Goal: Information Seeking & Learning: Learn about a topic

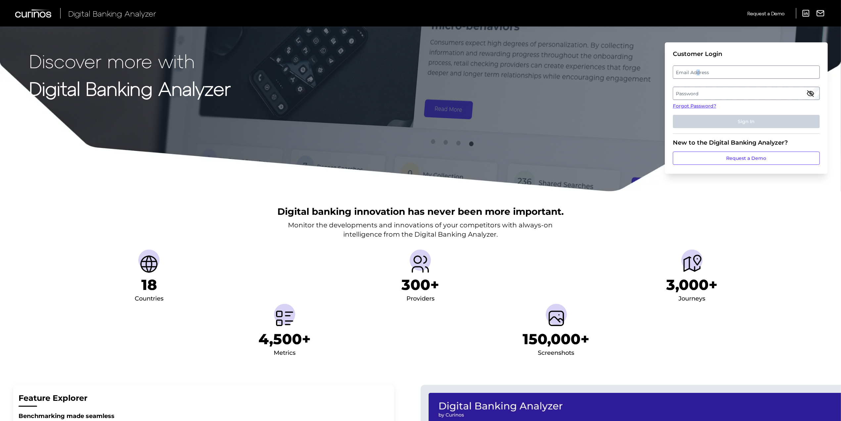
click at [698, 69] on label "Email Address" at bounding box center [746, 72] width 146 height 12
click at [698, 69] on input "email" at bounding box center [746, 72] width 147 height 13
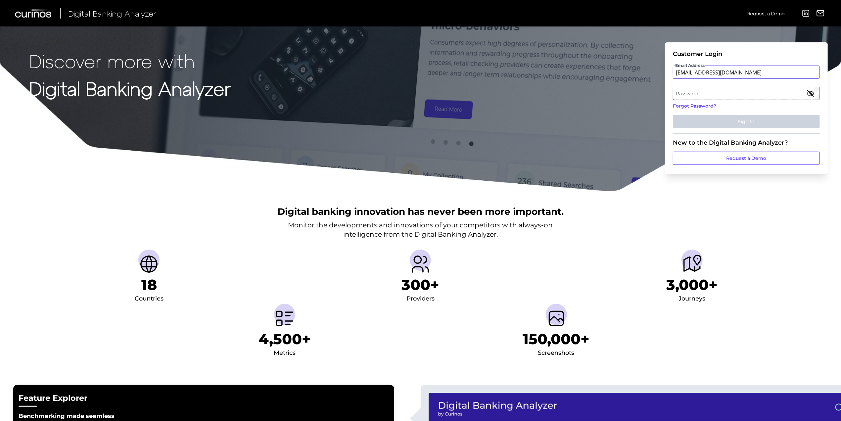
type input "[EMAIL_ADDRESS][DOMAIN_NAME]"
click at [705, 94] on label "Password" at bounding box center [746, 93] width 146 height 12
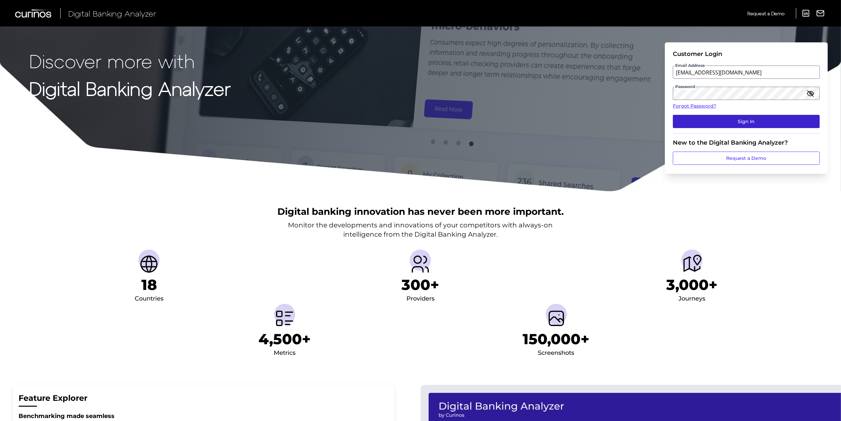
click at [735, 119] on button "Sign In" at bounding box center [746, 121] width 147 height 13
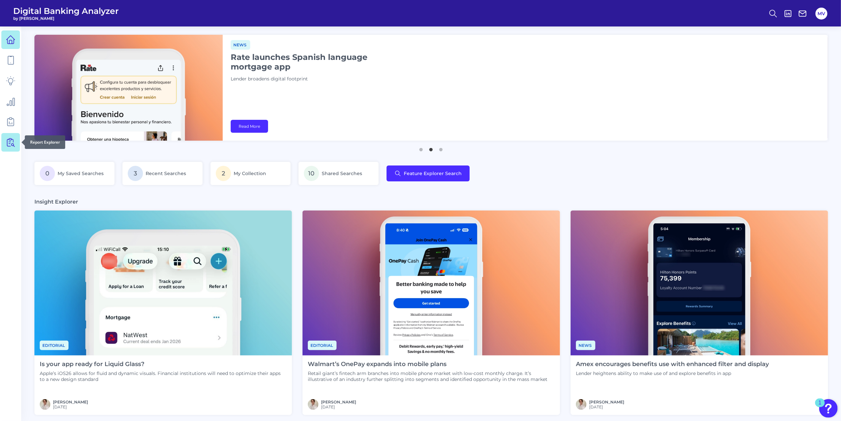
click at [10, 144] on icon at bounding box center [12, 142] width 6 height 8
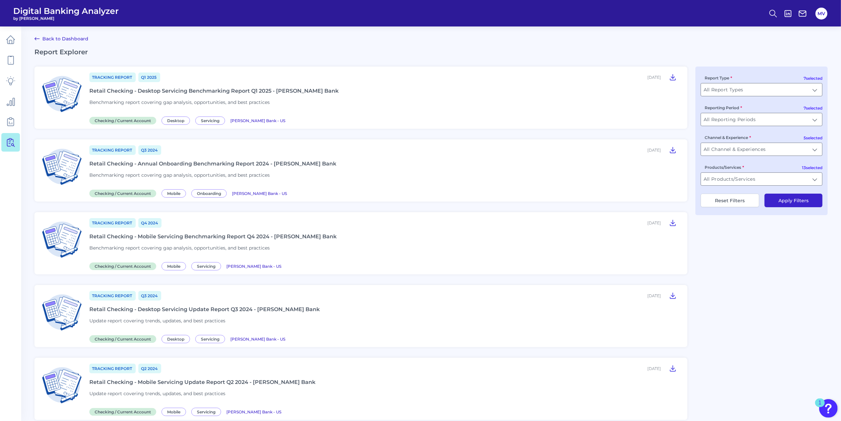
click at [290, 164] on div "Retail Checking - Annual Onboarding Benchmarking Report 2024 - [PERSON_NAME] Ba…" at bounding box center [212, 163] width 247 height 6
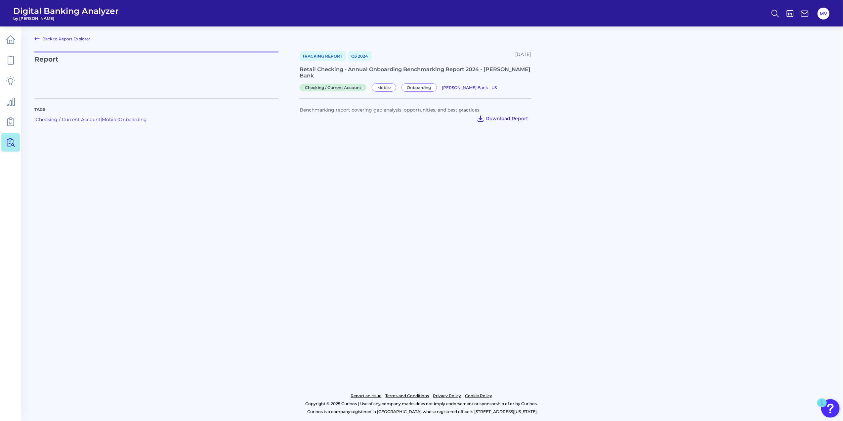
click at [507, 115] on span "Download Report" at bounding box center [507, 118] width 43 height 6
click at [64, 38] on link "Back to Report Explorer" at bounding box center [62, 39] width 56 height 8
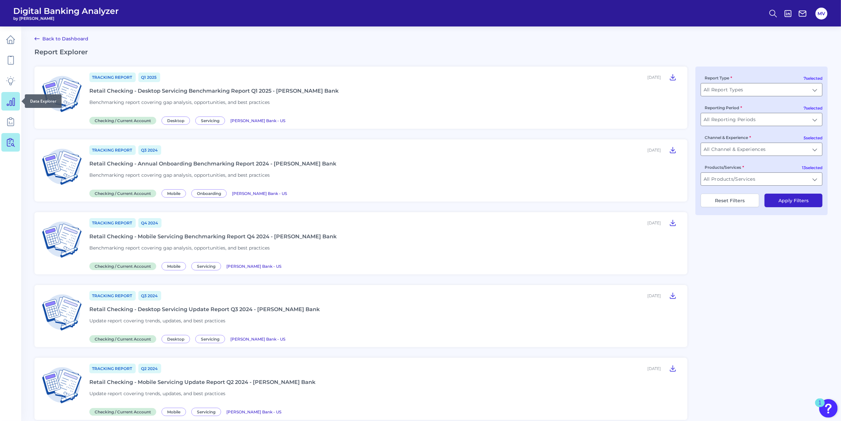
click at [5, 101] on link at bounding box center [10, 101] width 19 height 19
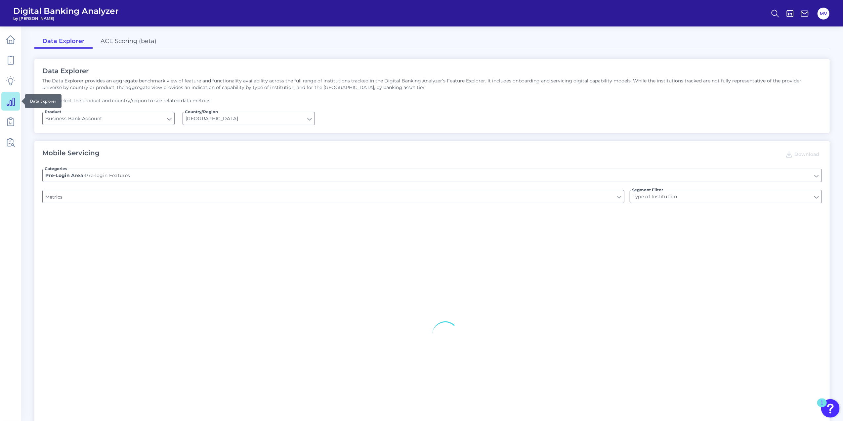
type input "Login"
type input "Upon opening the app are users immediately prompted to use Touch/Face ID to log…"
type input "Can you apply for the PRODUCT as a new to brand customer on ANY digital channel?"
type input "Does it offer third-party single sign on?"
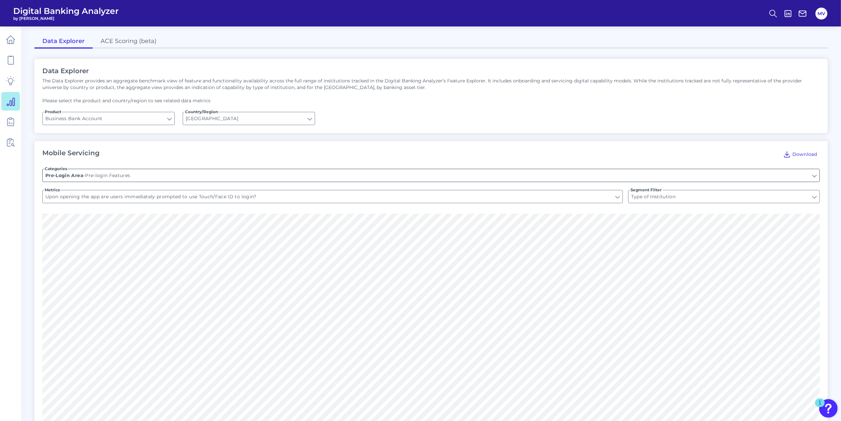
click at [814, 176] on input "Pre-login Features" at bounding box center [431, 175] width 776 height 13
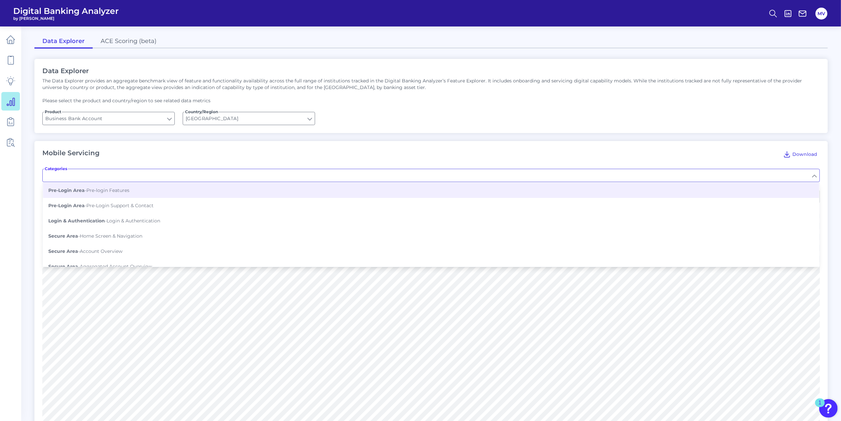
type input "Pre-login Features"
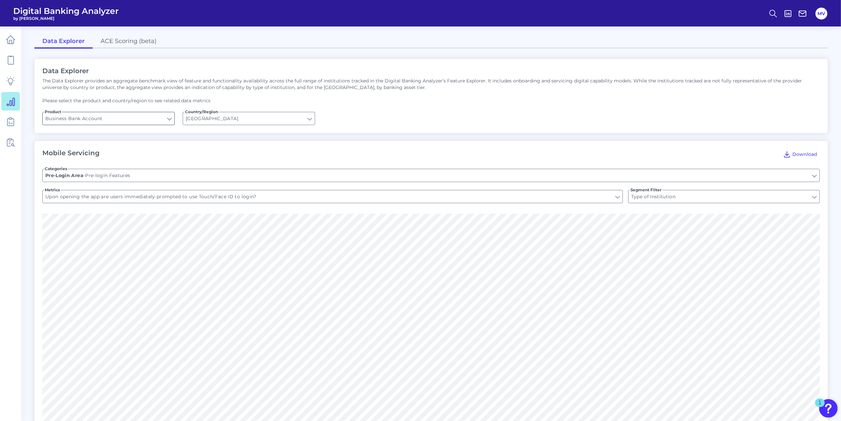
click at [168, 118] on input "Business Bank Account" at bounding box center [109, 118] width 132 height 13
click at [103, 150] on span "Checking / Current Account" at bounding box center [80, 149] width 65 height 6
type input "Checking / Current Account"
click at [814, 174] on input "Pre-login Features" at bounding box center [431, 175] width 776 height 13
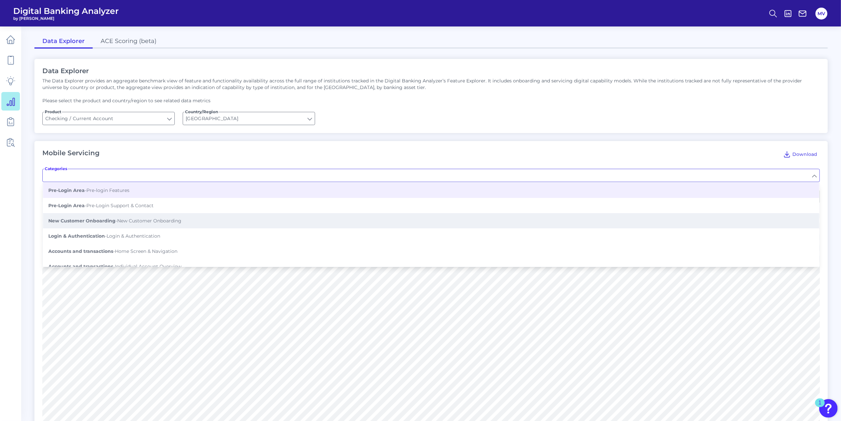
click at [172, 221] on span "New Customer Onboarding - New Customer Onboarding" at bounding box center [114, 221] width 133 height 6
type input "New Customer Onboarding"
type input "As a brand new customer, can you apply for a current account through the app?"
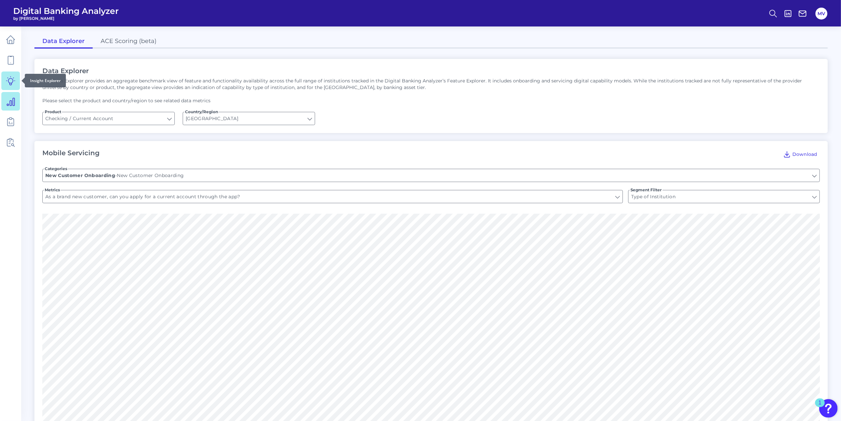
click at [14, 81] on link at bounding box center [10, 80] width 19 height 19
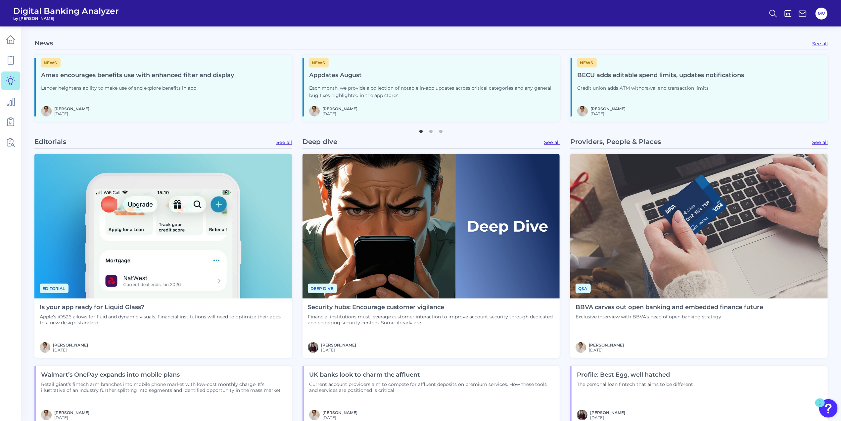
scroll to position [485, 0]
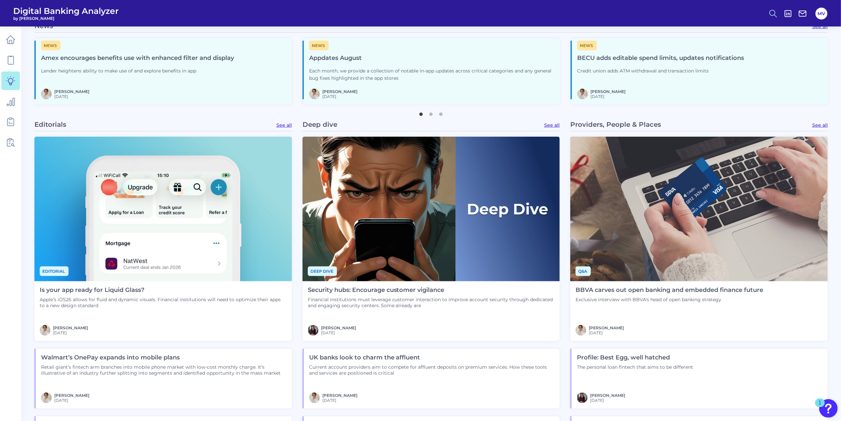
click at [772, 12] on icon at bounding box center [772, 13] width 9 height 9
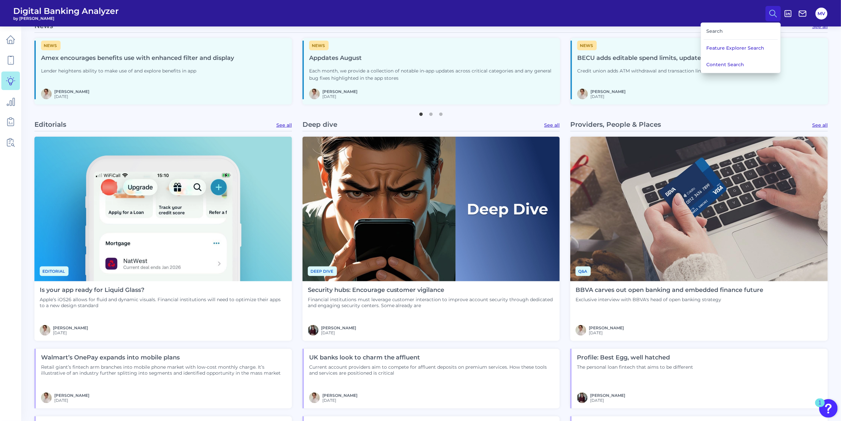
click at [718, 64] on button "Content Search" at bounding box center [740, 64] width 79 height 17
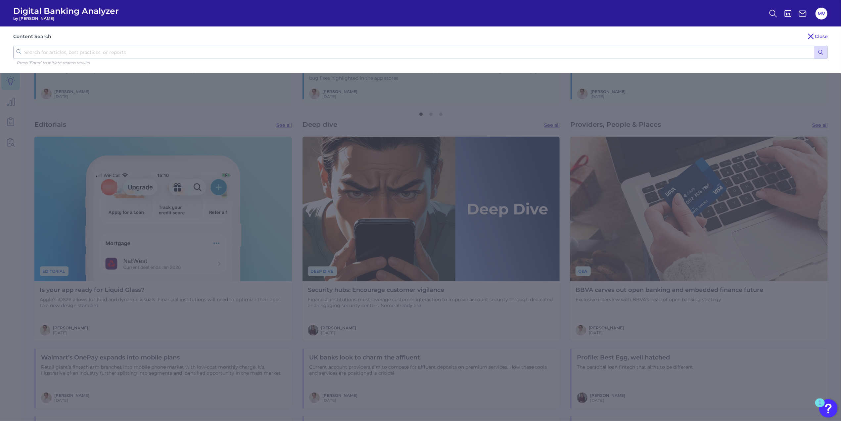
click at [93, 52] on input "text" at bounding box center [420, 52] width 814 height 13
type input "digital onboarding benchmarks"
click button "submit" at bounding box center [820, 52] width 13 height 13
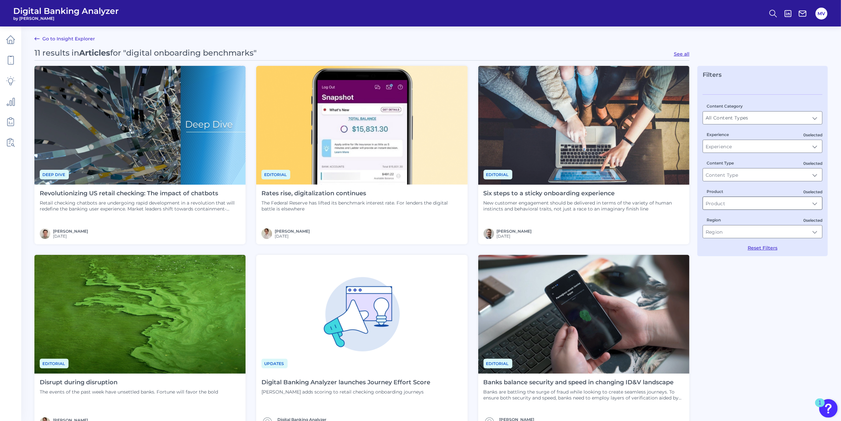
click at [814, 203] on input "Product" at bounding box center [762, 203] width 119 height 13
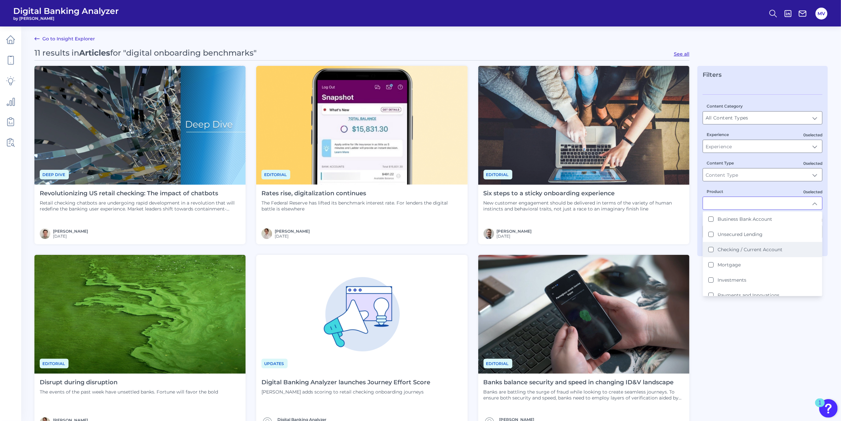
click at [776, 248] on label "Checking / Current Account" at bounding box center [749, 249] width 65 height 6
type input "Checking / Current Account"
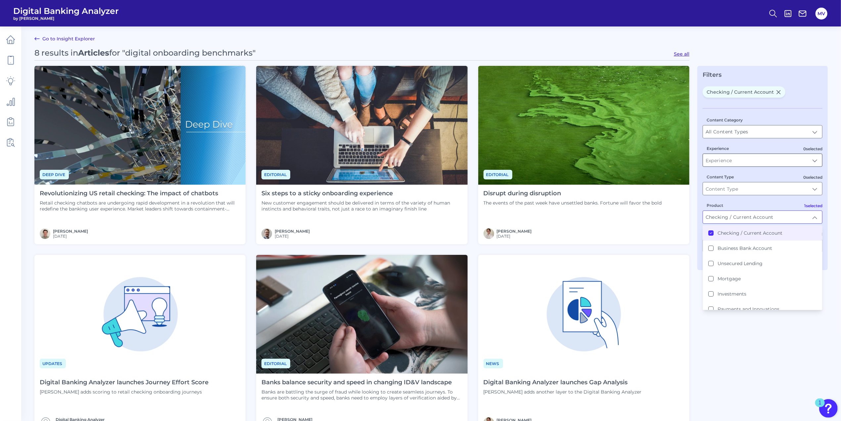
click at [818, 159] on input "Experience" at bounding box center [762, 160] width 119 height 13
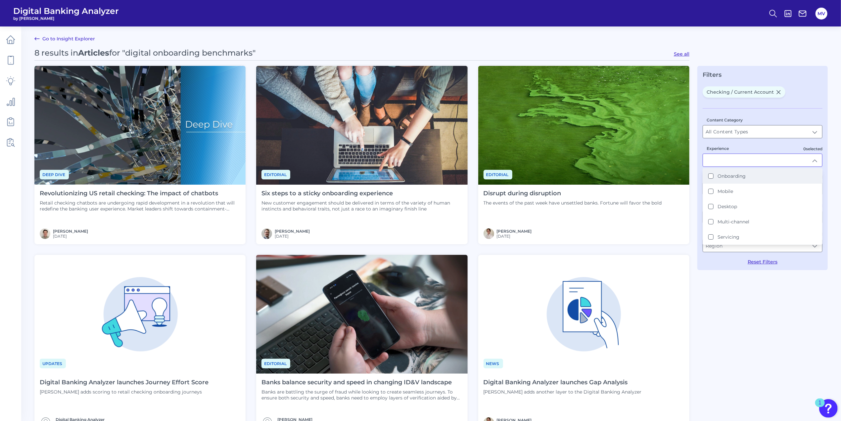
click at [728, 174] on label "Onboarding" at bounding box center [731, 176] width 28 height 6
type input "Onboarding"
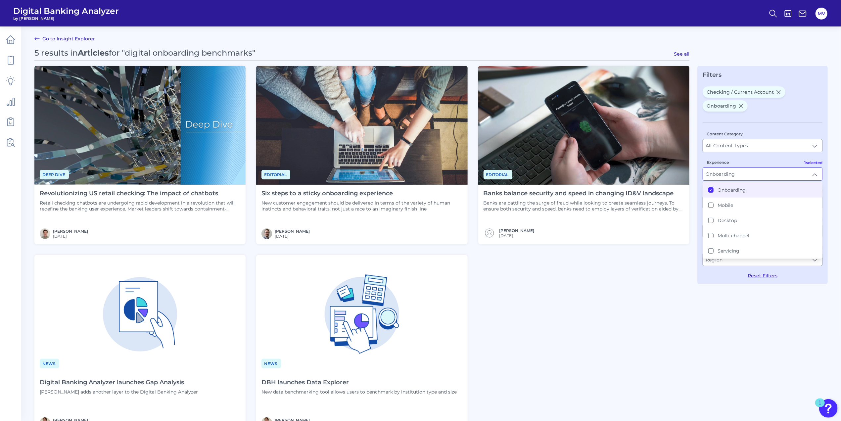
click at [88, 193] on h4 "Revolutionizing US retail checking: The impact of chatbots" at bounding box center [140, 193] width 200 height 7
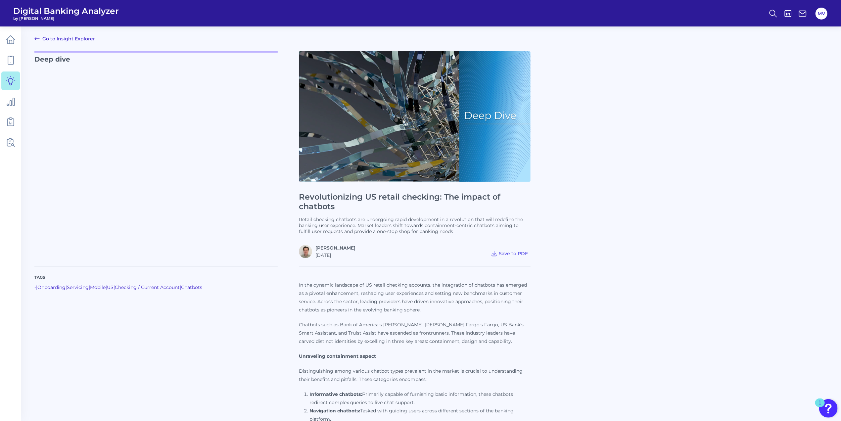
click at [63, 37] on link "Go to Insight Explorer" at bounding box center [64, 39] width 61 height 8
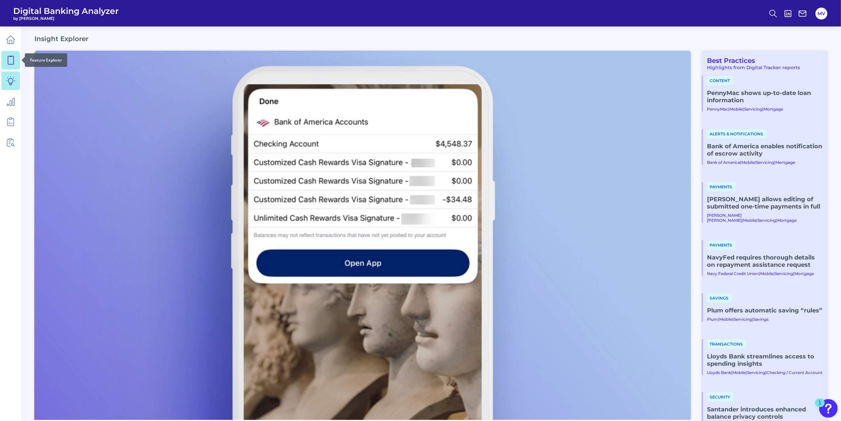
click at [12, 64] on icon at bounding box center [10, 60] width 9 height 9
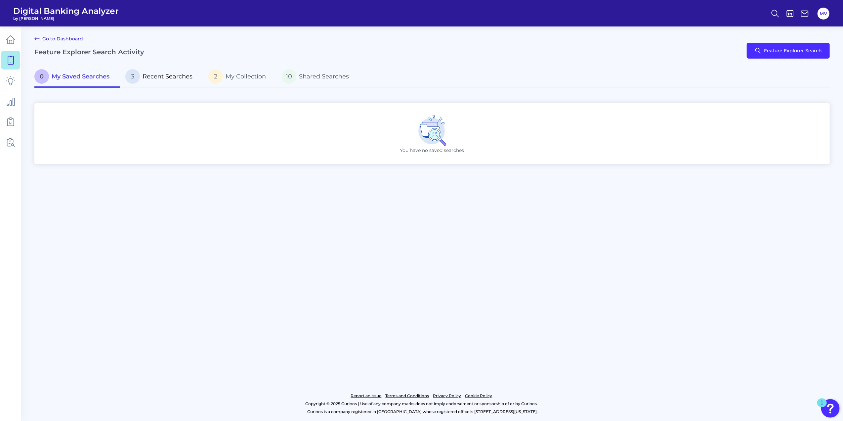
click at [175, 75] on span "Recent Searches" at bounding box center [168, 76] width 50 height 7
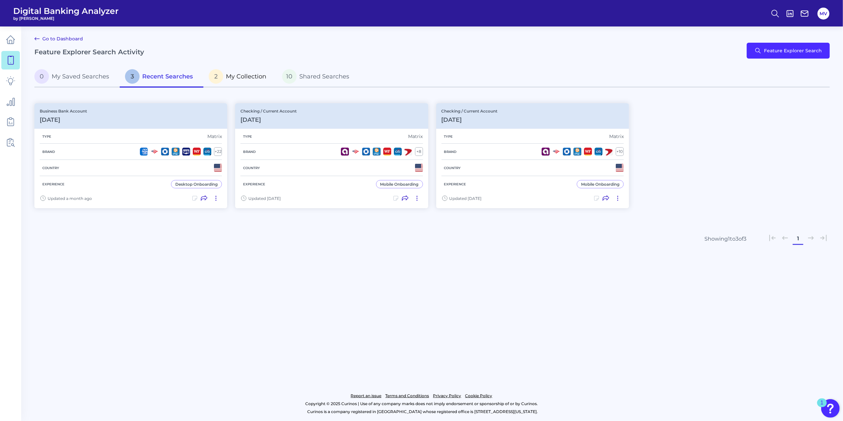
click at [243, 77] on span "My Collection" at bounding box center [246, 76] width 40 height 7
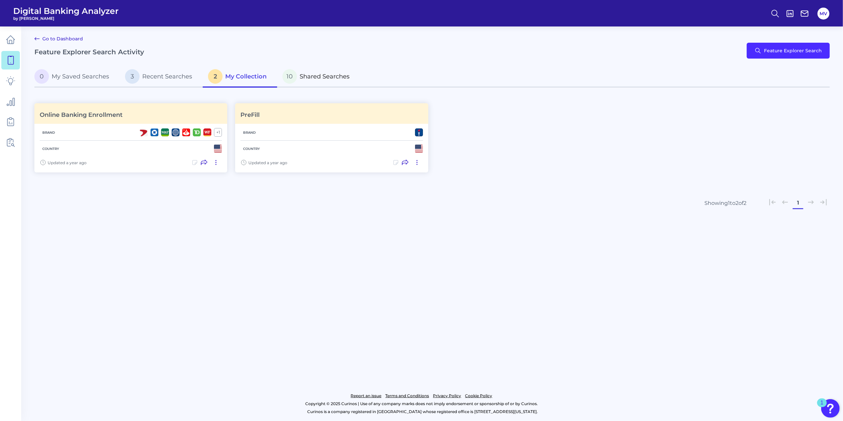
click at [346, 74] on span "Shared Searches" at bounding box center [325, 76] width 50 height 7
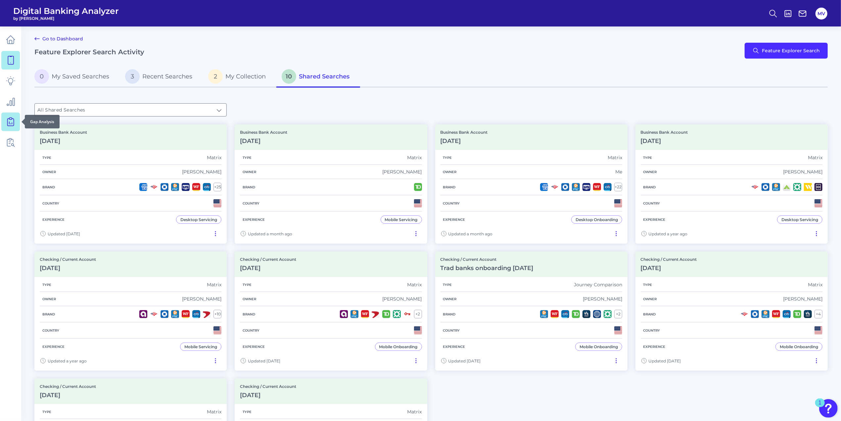
click at [11, 122] on icon at bounding box center [10, 121] width 9 height 9
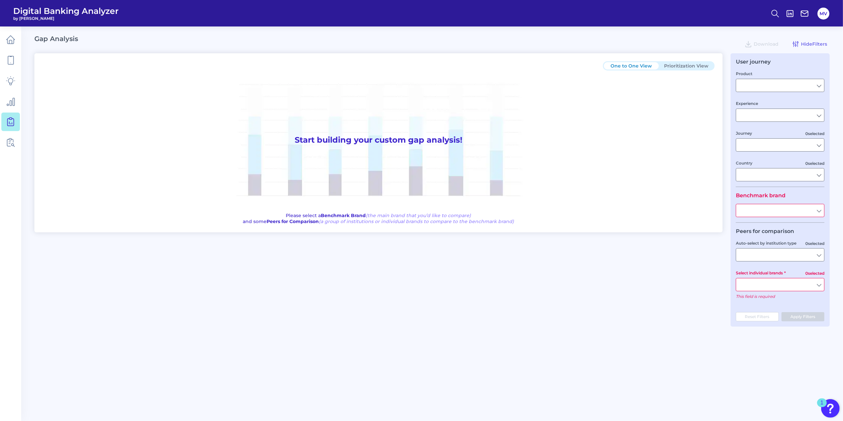
type input "Checking / Current Account"
type input "Mobile Servicing"
type input "Pre-Login Area, New Customer Onboarding, Login & Authentication, Accounts and t…"
type input "[GEOGRAPHIC_DATA]"
type input "[PERSON_NAME] Bank"
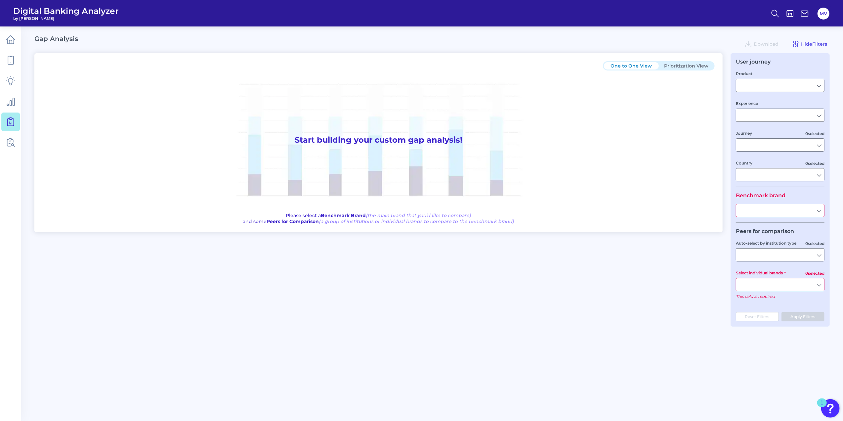
type input "All Select individual brands"
type input "All Countries"
type input "All Journeys"
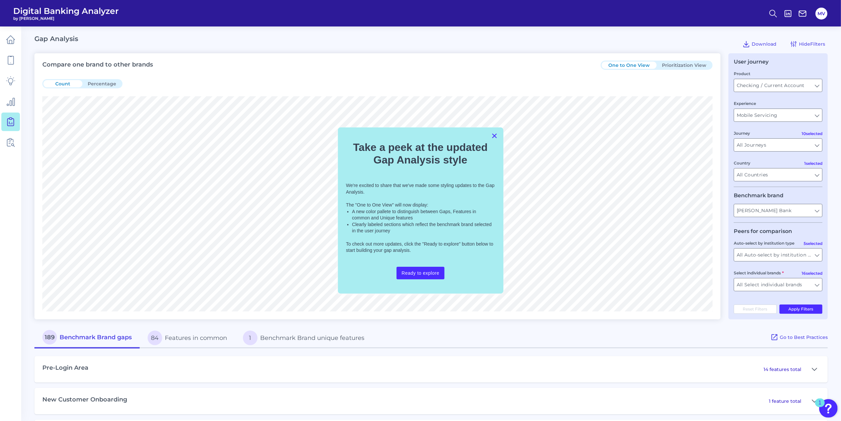
click at [492, 135] on button "×" at bounding box center [494, 135] width 6 height 11
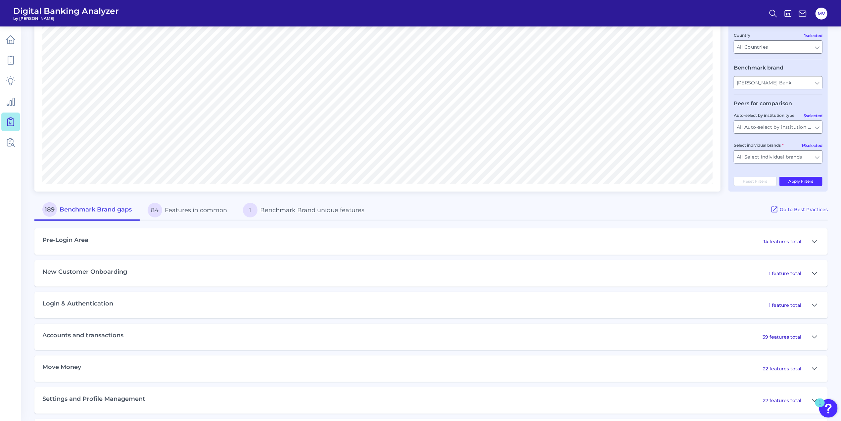
scroll to position [165, 0]
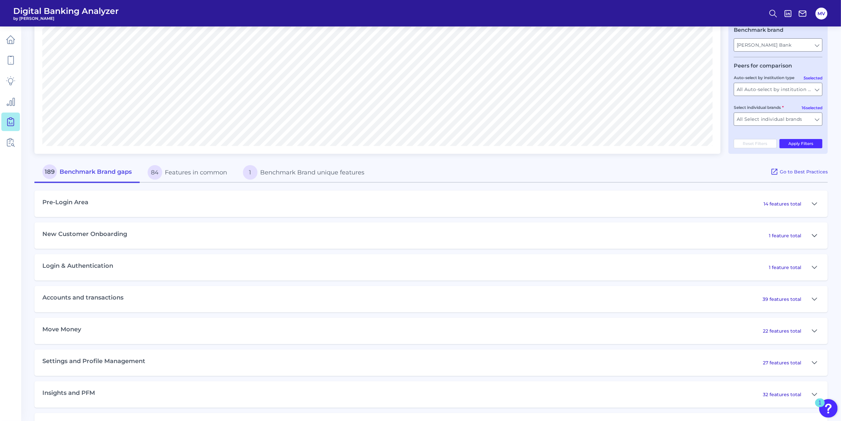
click at [814, 240] on icon at bounding box center [814, 236] width 5 height 8
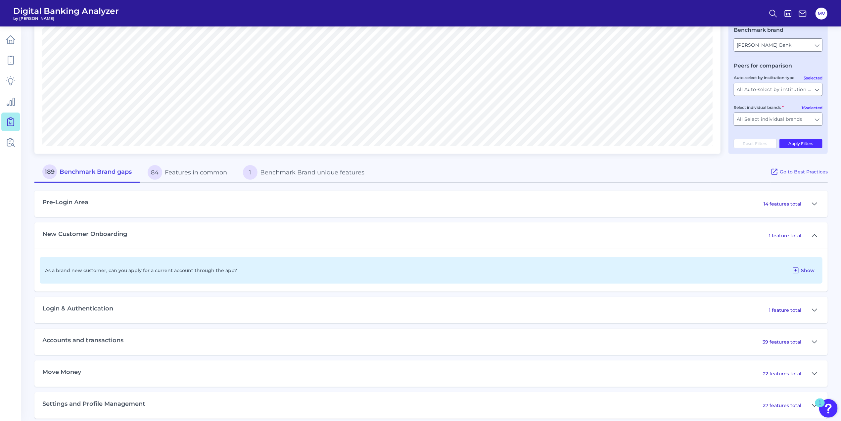
click at [795, 274] on icon at bounding box center [795, 270] width 8 height 8
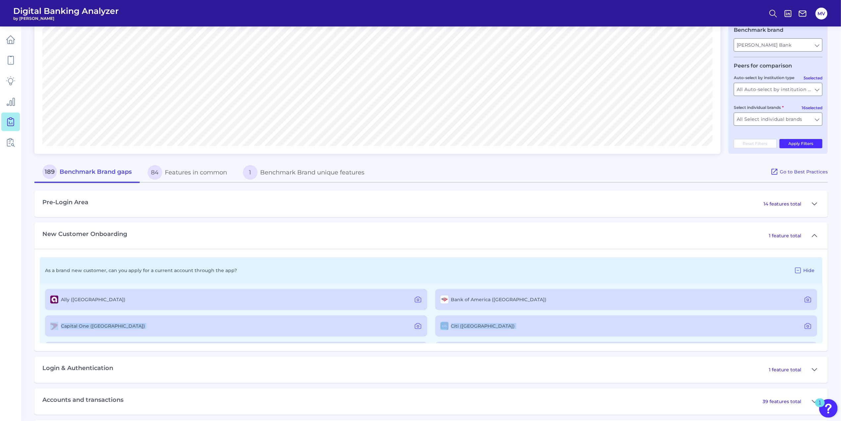
drag, startPoint x: 823, startPoint y: 306, endPoint x: 821, endPoint y: 328, distance: 21.3
click at [821, 328] on div "As a brand new customer, can you apply for a current account through the app? H…" at bounding box center [430, 300] width 793 height 102
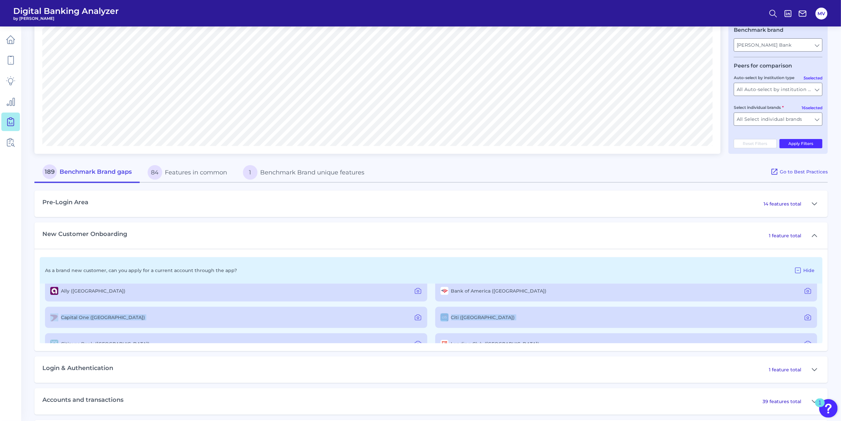
scroll to position [0, 0]
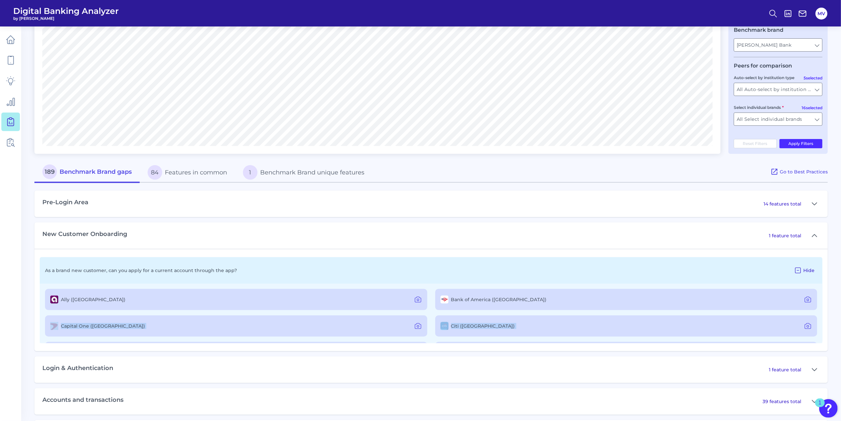
click at [800, 273] on icon at bounding box center [798, 270] width 8 height 8
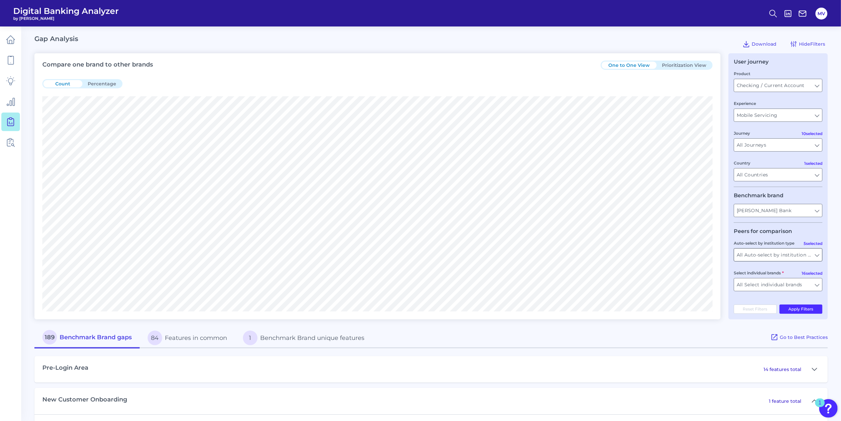
click at [815, 257] on input "All Auto-select by institution types" at bounding box center [778, 254] width 88 height 13
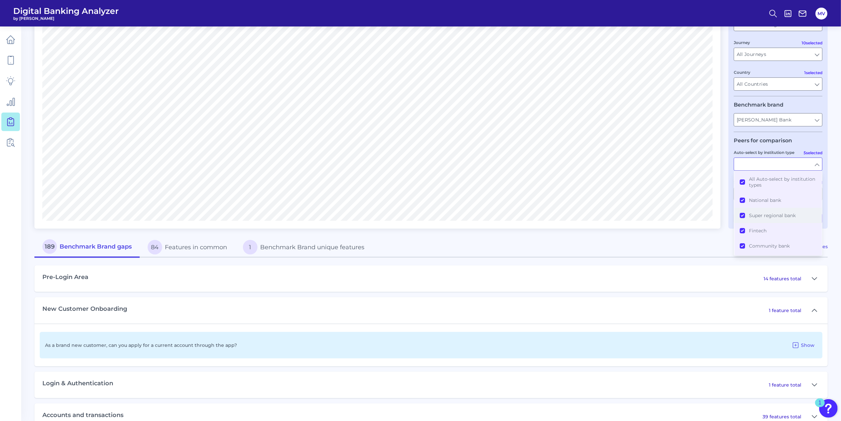
scroll to position [99, 0]
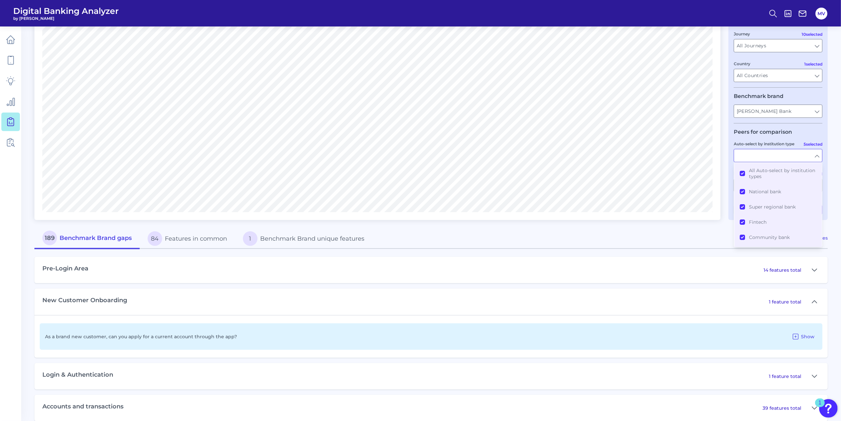
click at [612, 295] on div "New Customer Onboarding 1 feature total" at bounding box center [430, 301] width 793 height 26
type input "All Auto-select by institution types"
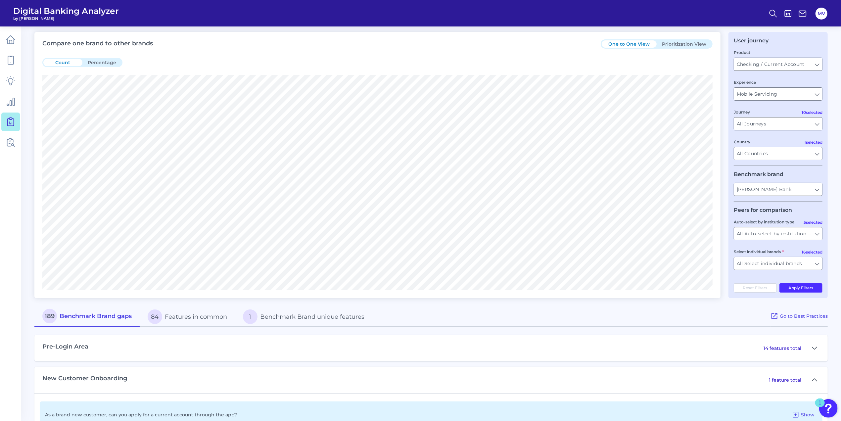
scroll to position [0, 0]
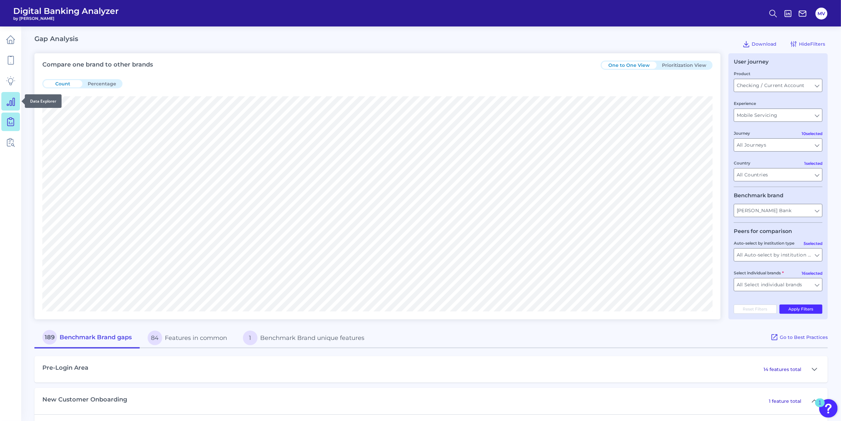
click at [12, 105] on icon at bounding box center [10, 101] width 9 height 9
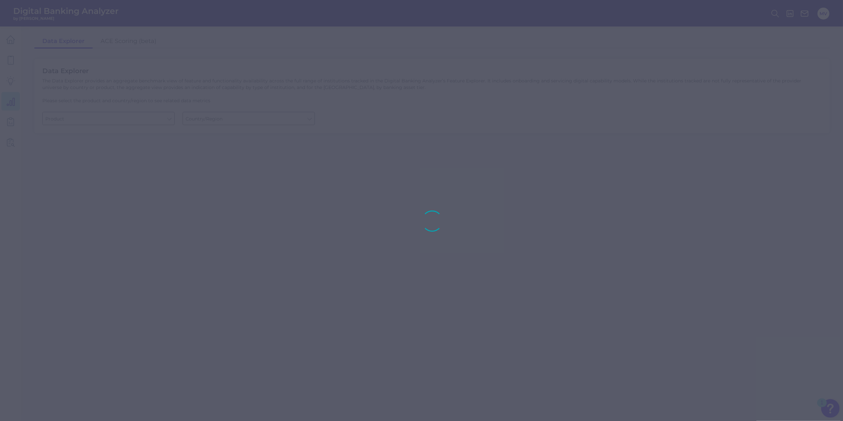
type input "Business Bank Account"
type input "[GEOGRAPHIC_DATA]"
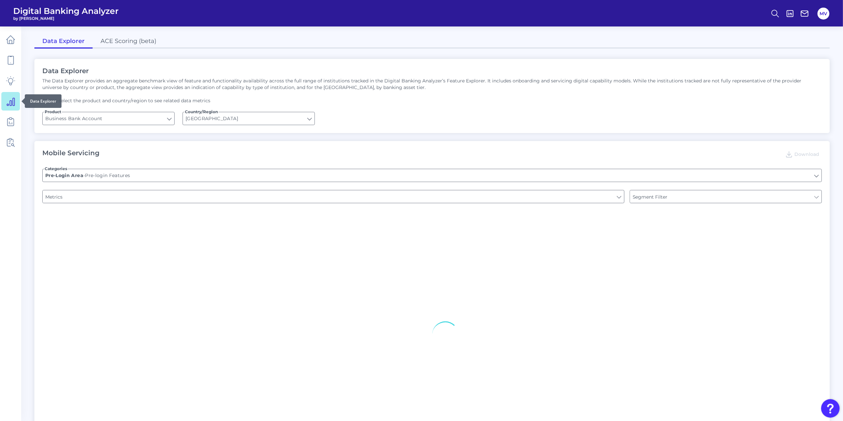
type input "Type of Institution"
type input "Login"
type input "Channel"
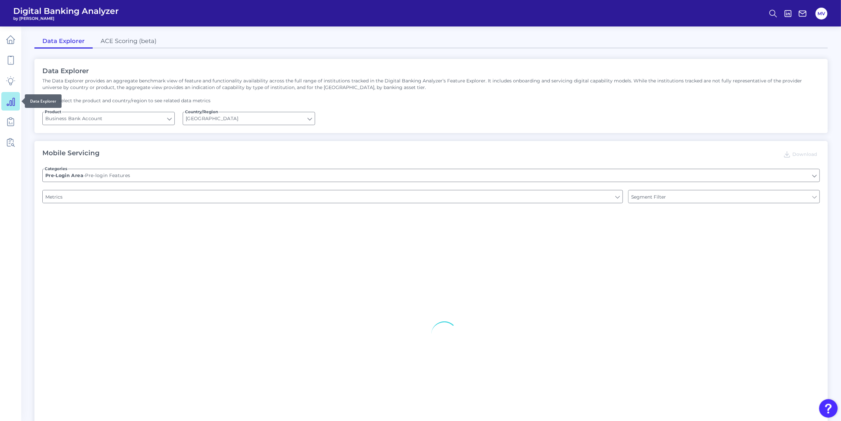
type input "Upon opening the app are users immediately prompted to use Touch/Face ID to log…"
type input "Does it offer third-party single sign on?"
type input "Can you apply for the PRODUCT as a new to brand customer on ANY digital channel?"
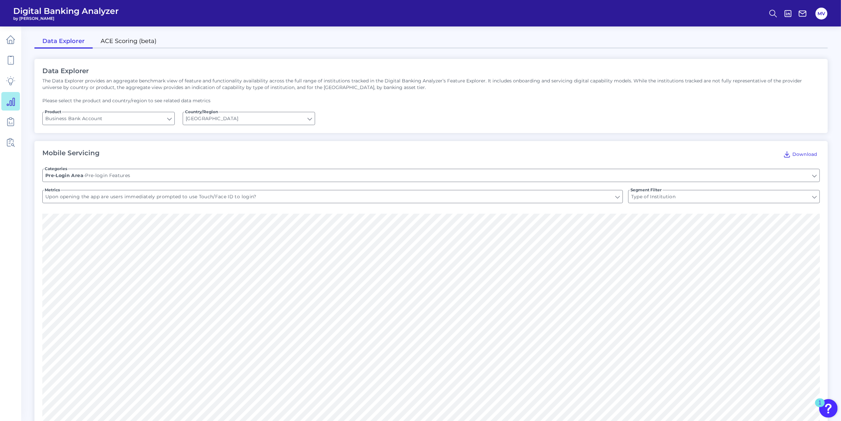
click at [121, 41] on link "ACE Scoring (beta)" at bounding box center [129, 42] width 72 height 14
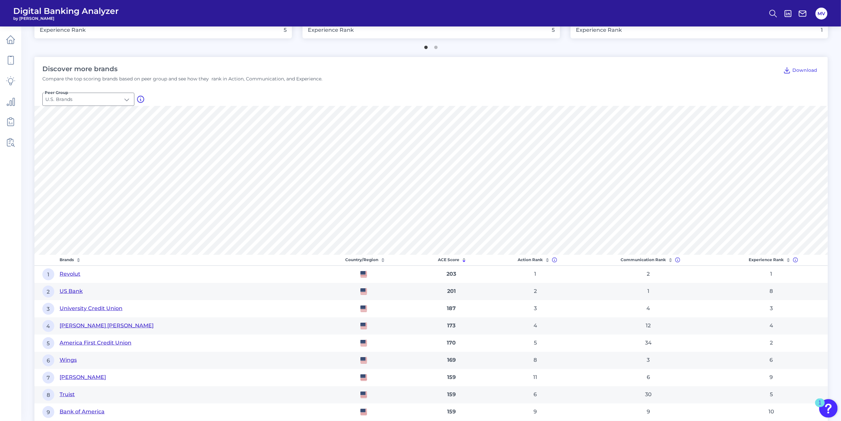
scroll to position [199, 0]
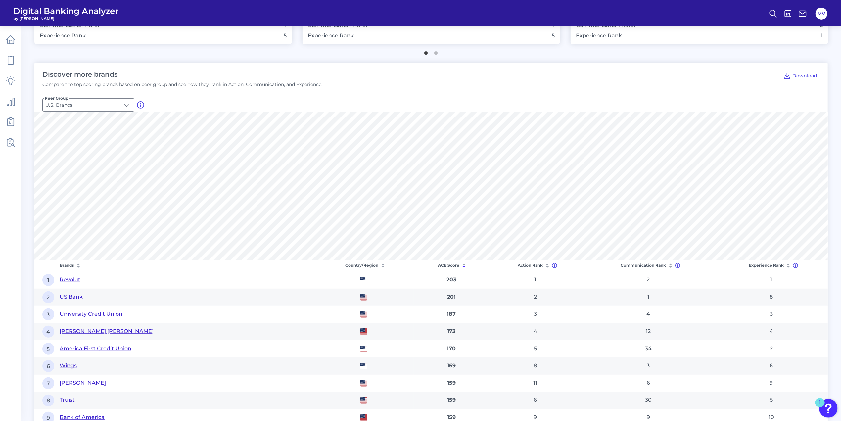
click at [75, 297] on button "US Bank" at bounding box center [71, 297] width 23 height 8
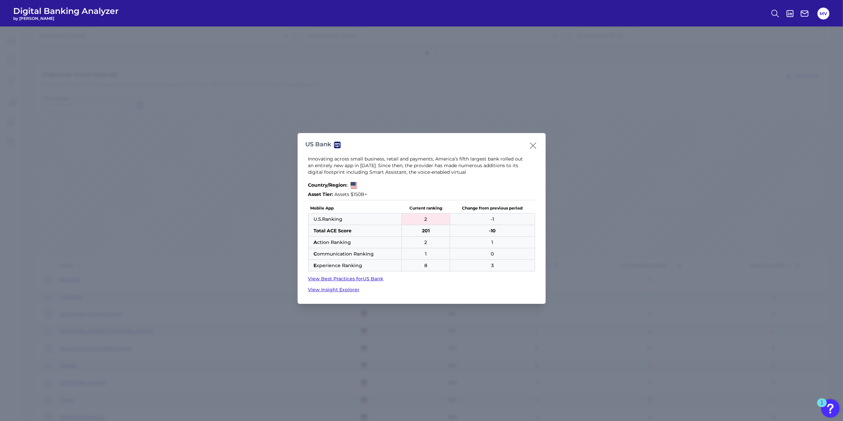
click at [530, 144] on icon at bounding box center [533, 145] width 9 height 9
